Goal: Task Accomplishment & Management: Use online tool/utility

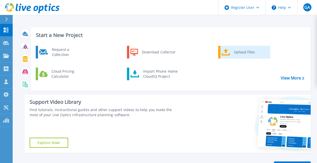
click at [239, 58] on link "Upload Files" at bounding box center [244, 52] width 52 height 13
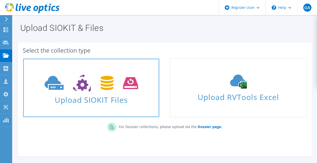
click at [109, 92] on icon at bounding box center [92, 83] width 94 height 17
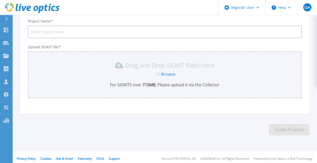
scroll to position [39, 0]
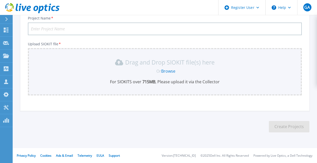
click at [167, 71] on link "Browse" at bounding box center [168, 71] width 14 height 6
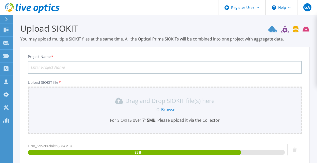
scroll to position [29, 0]
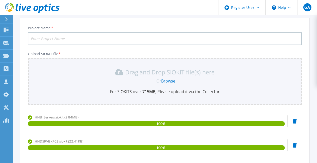
click at [170, 81] on link "Browse" at bounding box center [168, 81] width 14 height 6
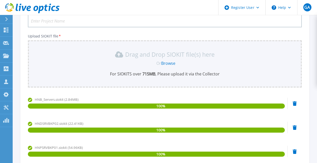
scroll to position [25, 0]
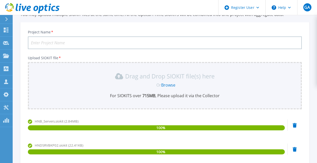
click at [96, 44] on input "Project Name *" at bounding box center [165, 43] width 274 height 13
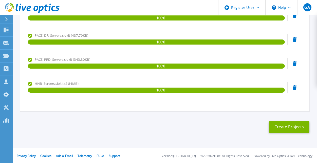
scroll to position [183, 0]
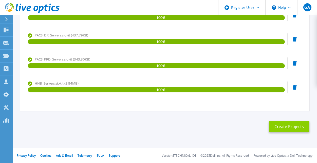
type input "Nipo - Ambiente Produtivo - Agosto 2025"
click at [291, 125] on button "Create Projects" at bounding box center [289, 126] width 41 height 11
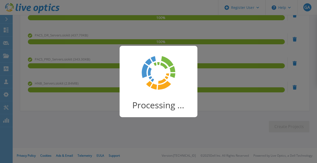
scroll to position [78, 0]
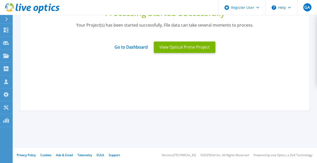
click at [223, 79] on div "Processing Started Successfully Your Project(s) has been started successfully, …" at bounding box center [164, 35] width 289 height 152
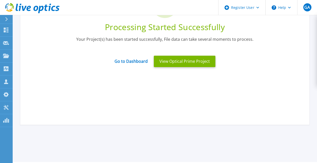
scroll to position [55, 0]
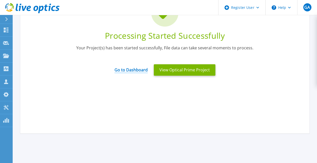
click at [133, 71] on link "Go to Dashboard" at bounding box center [131, 68] width 33 height 10
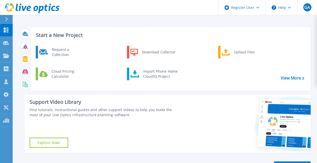
click at [48, 8] on icon at bounding box center [32, 8] width 55 height 10
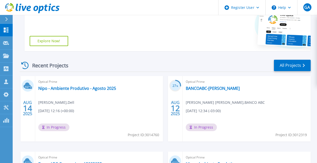
scroll to position [103, 0]
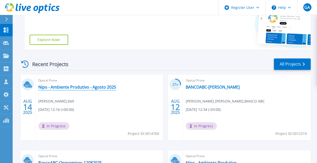
click at [57, 86] on link "Nipo - Ambiente Produtivo - Agosto 2025" at bounding box center [77, 87] width 78 height 5
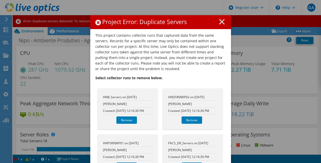
click at [199, 93] on div "HNDSRVBKP02 on [DATE] [PERSON_NAME] Created: [DATE] 12:16:30 PM Remove" at bounding box center [193, 109] width 60 height 41
click at [198, 85] on section "This project contains collector runs that captured data from the same servers. …" at bounding box center [160, 134] width 131 height 203
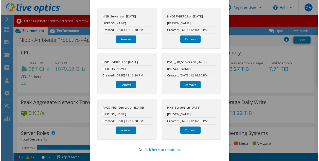
scroll to position [81, 0]
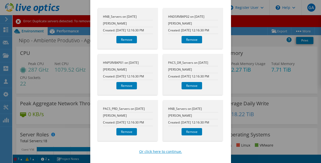
click at [160, 153] on link "Or click here to continue." at bounding box center [160, 152] width 43 height 6
